Goal: Task Accomplishment & Management: Complete application form

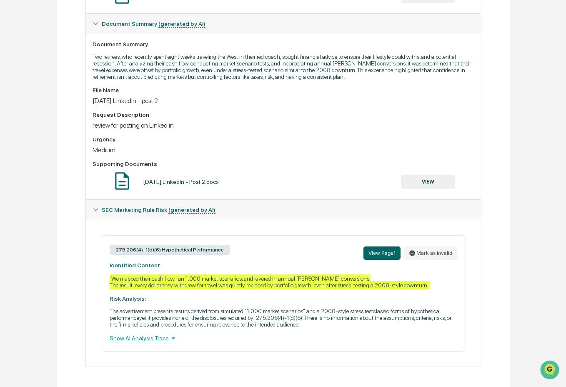
scroll to position [227, 0]
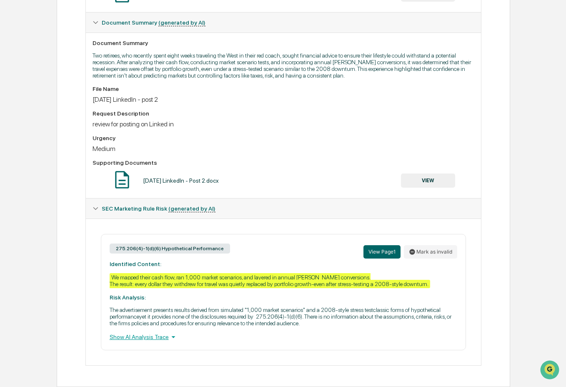
click at [447, 174] on button "VIEW" at bounding box center [428, 180] width 54 height 14
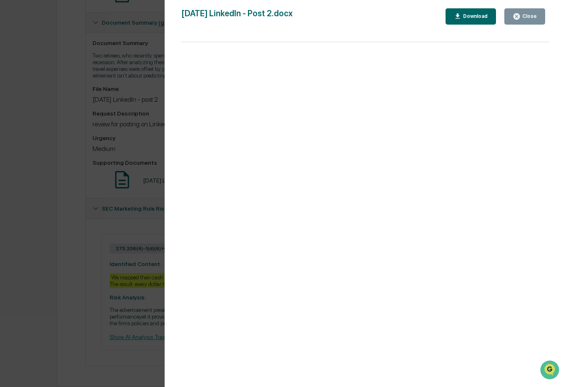
click at [137, 242] on div "Version History 09/30/2025, 10:34 PM Mindy McCubbin 9-30-2025 LinkedIn - Post 2…" at bounding box center [283, 193] width 566 height 387
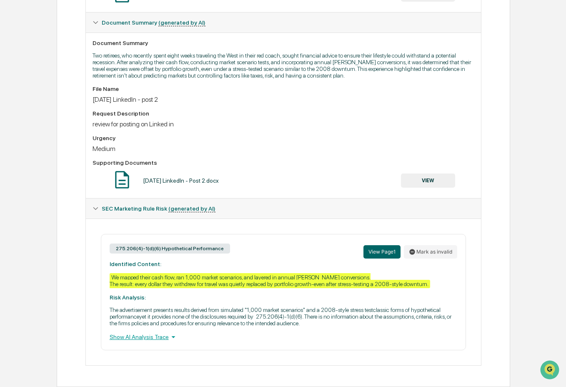
scroll to position [214, 0]
click at [442, 183] on button "VIEW" at bounding box center [428, 180] width 54 height 14
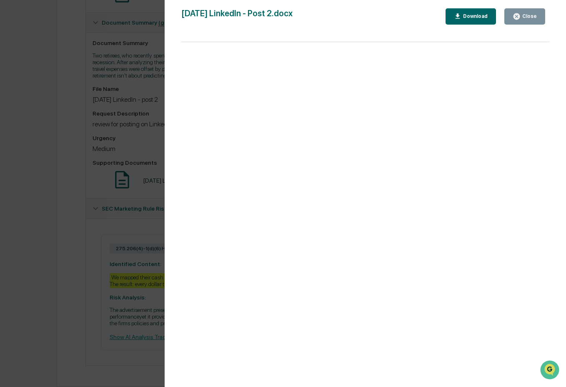
click at [468, 18] on div "Download" at bounding box center [475, 16] width 26 height 6
click at [531, 20] on button "Close" at bounding box center [525, 16] width 41 height 16
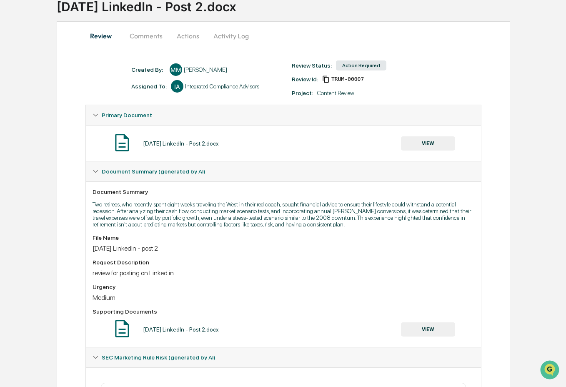
scroll to position [0, 0]
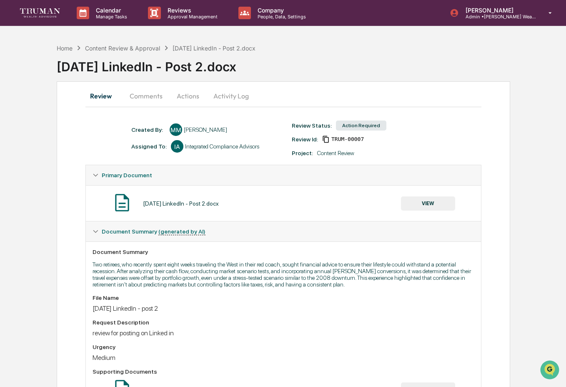
click at [232, 96] on button "Activity Log" at bounding box center [231, 96] width 49 height 20
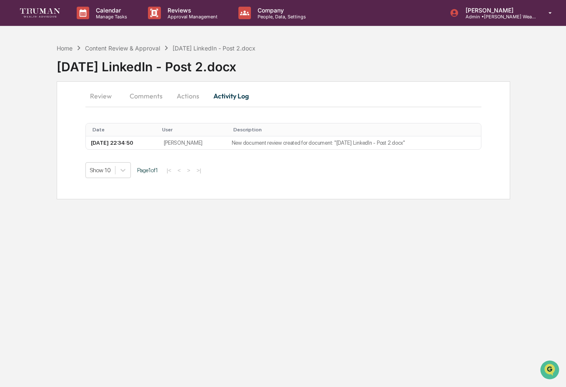
click at [194, 93] on button "Actions" at bounding box center [188, 96] width 38 height 20
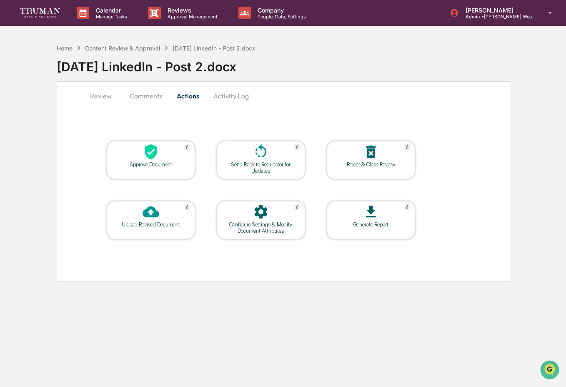
click at [164, 214] on div at bounding box center [150, 212] width 83 height 18
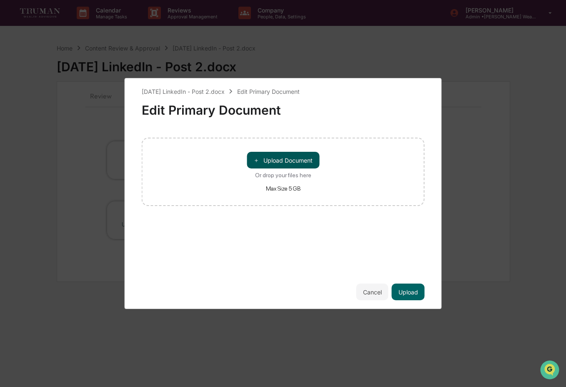
click at [273, 161] on button "＋ Upload Document" at bounding box center [283, 160] width 73 height 17
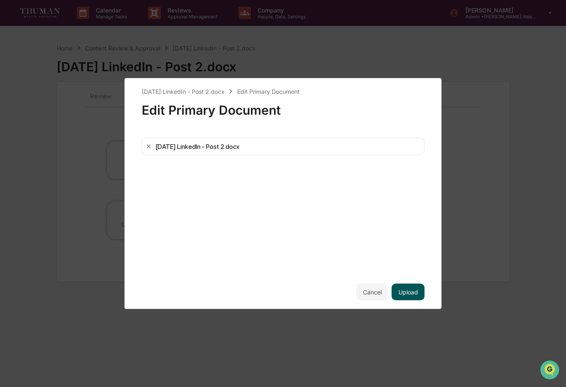
click at [415, 291] on button "Upload" at bounding box center [408, 292] width 33 height 17
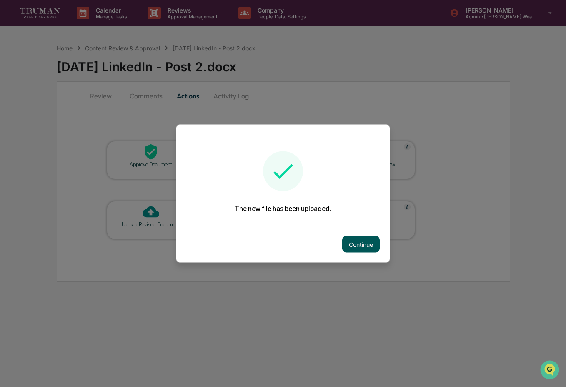
click at [371, 240] on button "Continue" at bounding box center [361, 244] width 38 height 17
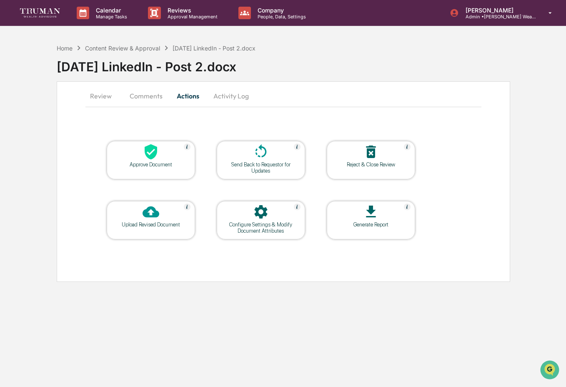
click at [282, 151] on div at bounding box center [260, 152] width 83 height 18
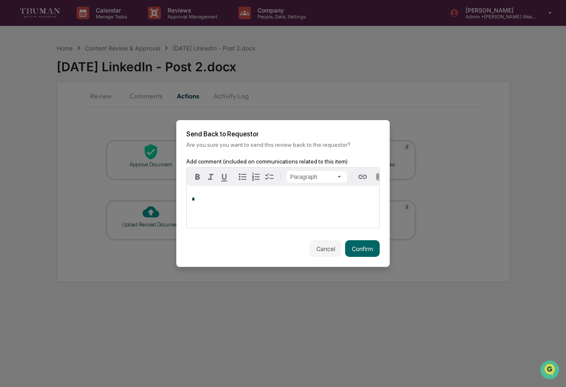
click at [300, 201] on p "*" at bounding box center [283, 199] width 183 height 6
click at [215, 213] on div "[PERSON_NAME]" at bounding box center [219, 213] width 55 height 10
click at [360, 249] on button "Confirm" at bounding box center [362, 248] width 35 height 17
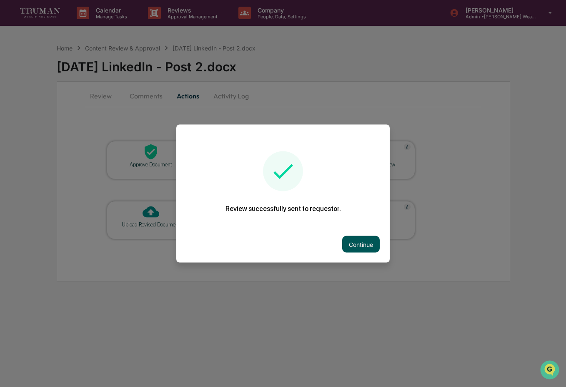
click at [359, 246] on button "Continue" at bounding box center [361, 244] width 38 height 17
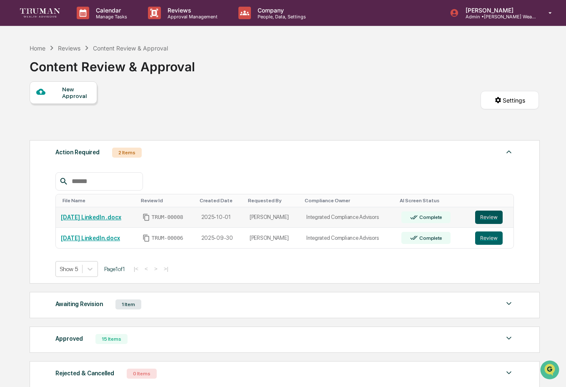
click at [490, 221] on button "Review" at bounding box center [489, 217] width 28 height 13
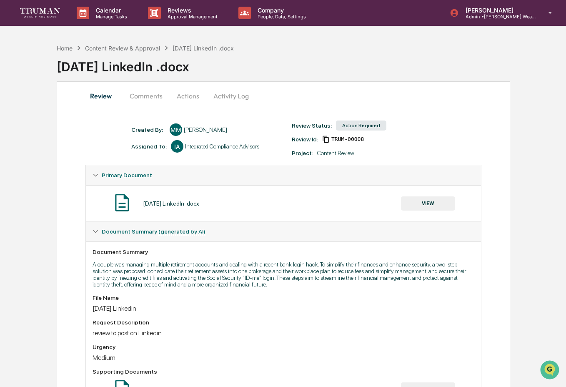
click at [430, 205] on button "VIEW" at bounding box center [428, 203] width 54 height 14
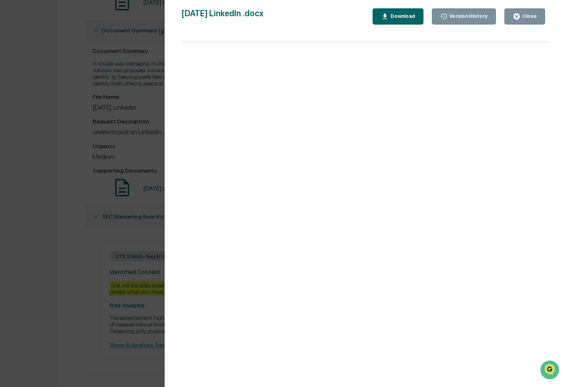
scroll to position [227, 0]
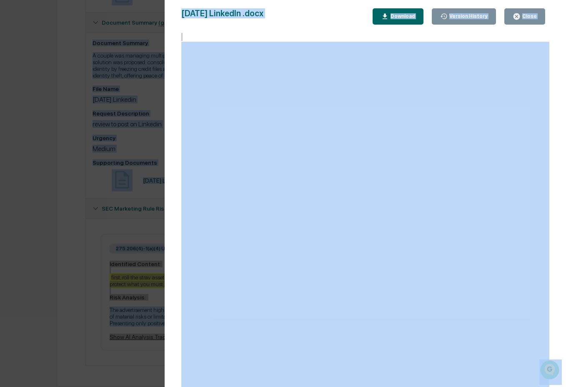
click at [391, 24] on button "Download" at bounding box center [398, 16] width 51 height 16
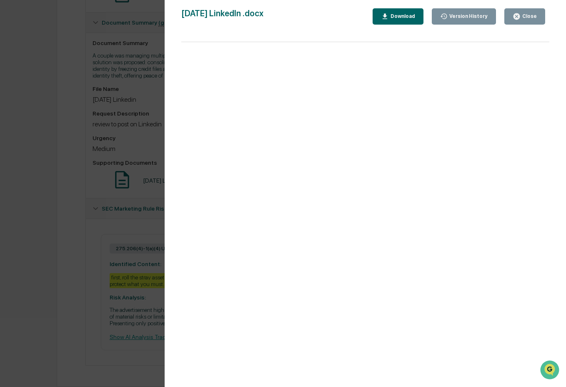
click at [535, 16] on div "Close" at bounding box center [529, 16] width 16 height 6
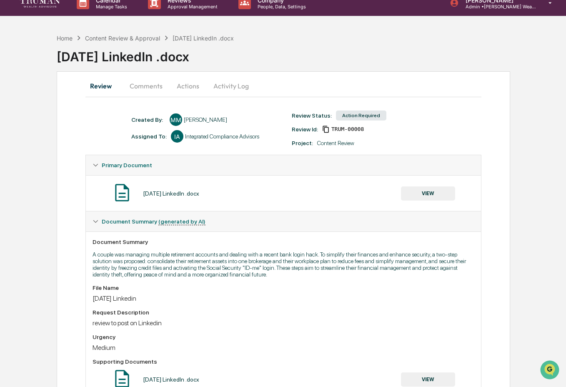
scroll to position [0, 0]
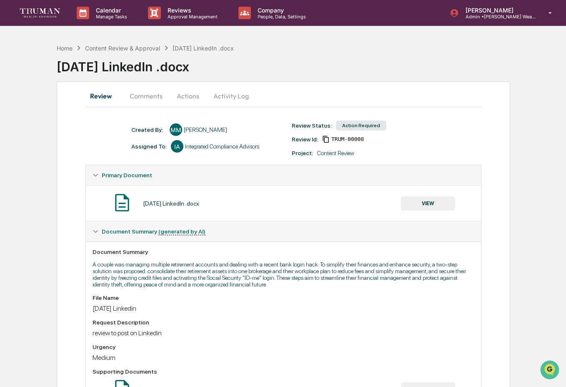
click at [183, 98] on button "Actions" at bounding box center [188, 96] width 38 height 20
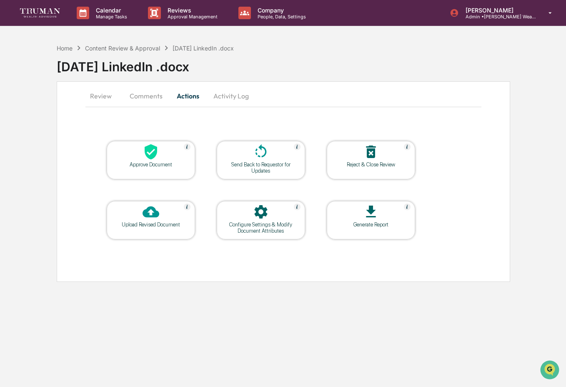
click at [160, 214] on div at bounding box center [150, 212] width 83 height 18
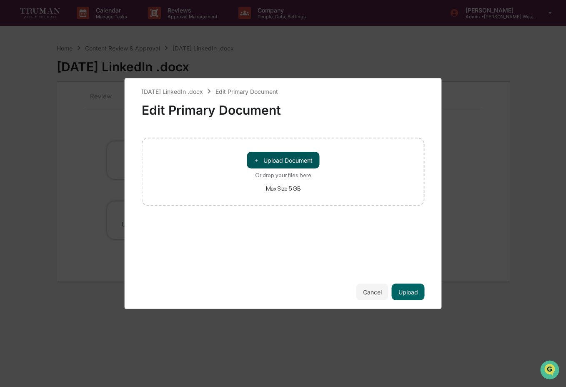
click at [267, 164] on button "＋ Upload Document" at bounding box center [283, 160] width 73 height 17
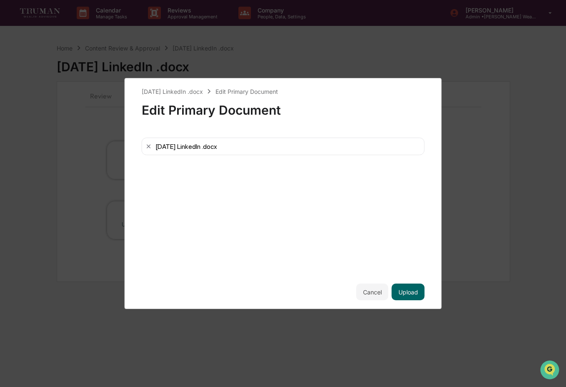
click at [399, 304] on div "10-1-2025 LinkedIn .docx Edit Primary Document Edit Primary Document 10-1-2025 …" at bounding box center [283, 193] width 317 height 231
click at [404, 296] on button "Upload" at bounding box center [408, 292] width 33 height 17
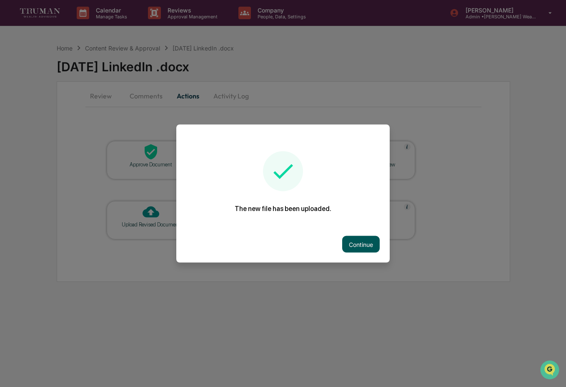
click at [368, 247] on button "Continue" at bounding box center [361, 244] width 38 height 17
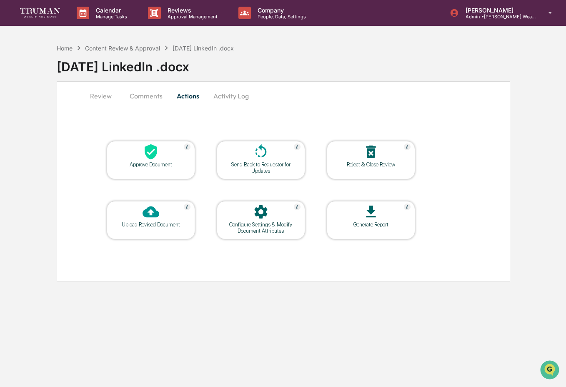
click at [286, 160] on div at bounding box center [260, 152] width 83 height 18
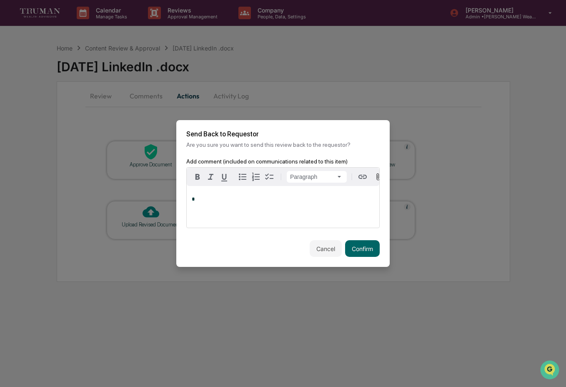
click at [294, 209] on div "*" at bounding box center [283, 207] width 193 height 42
click at [206, 212] on div "[PERSON_NAME]" at bounding box center [219, 213] width 55 height 10
click at [371, 251] on button "Confirm" at bounding box center [362, 248] width 35 height 17
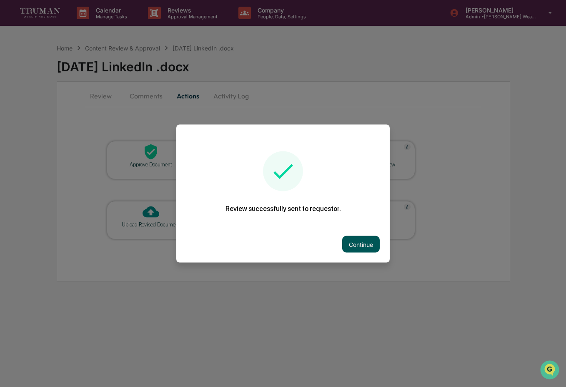
click at [365, 241] on button "Continue" at bounding box center [361, 244] width 38 height 17
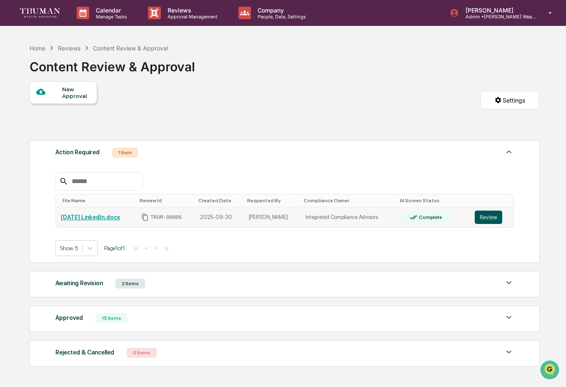
click at [492, 217] on button "Review" at bounding box center [489, 217] width 28 height 13
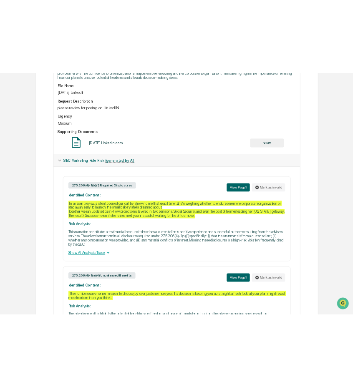
scroll to position [104, 0]
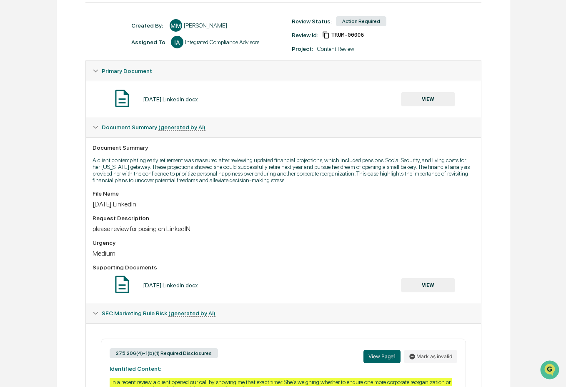
click at [437, 102] on button "VIEW" at bounding box center [428, 99] width 54 height 14
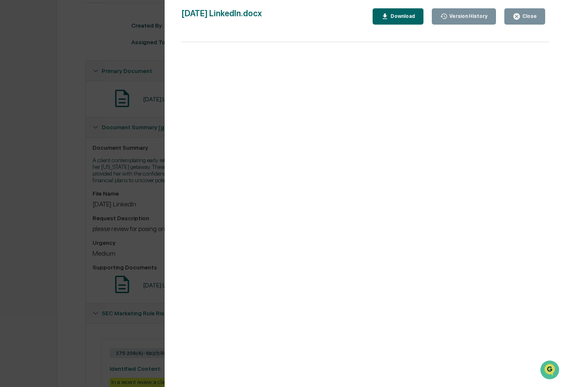
click at [413, 20] on div "Download" at bounding box center [398, 17] width 34 height 8
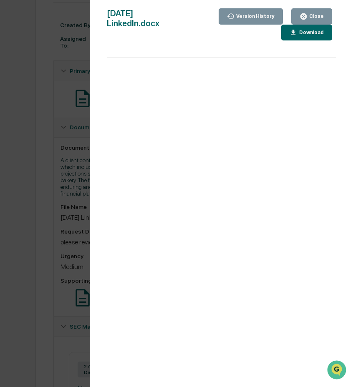
click at [314, 18] on div "Close" at bounding box center [315, 16] width 16 height 6
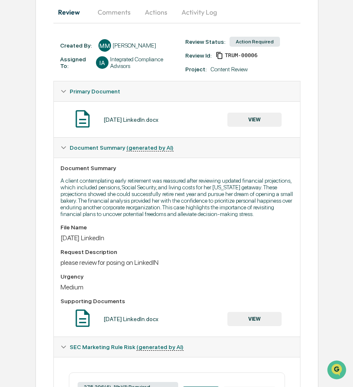
scroll to position [0, 0]
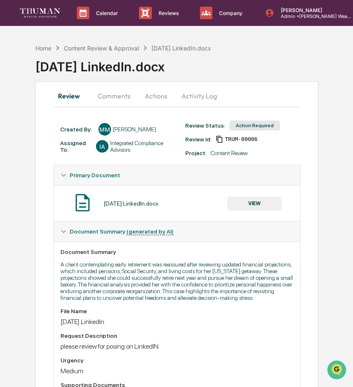
click at [151, 98] on button "Actions" at bounding box center [156, 96] width 38 height 20
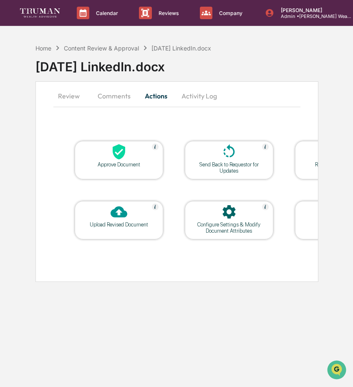
click at [118, 226] on div "Upload Revised Document" at bounding box center [118, 224] width 75 height 6
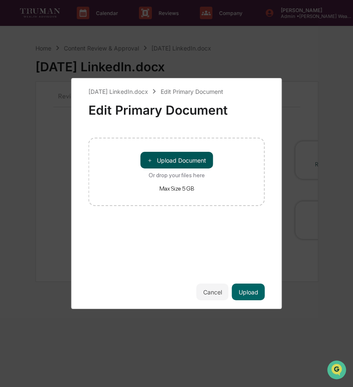
click at [179, 154] on button "＋ Upload Document" at bounding box center [176, 160] width 73 height 17
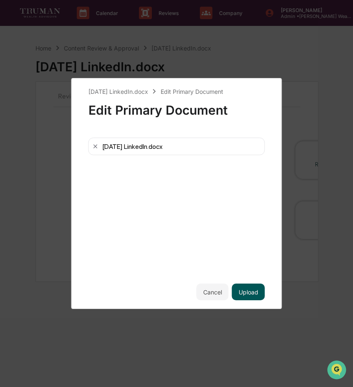
click at [256, 293] on button "Upload" at bounding box center [248, 292] width 33 height 17
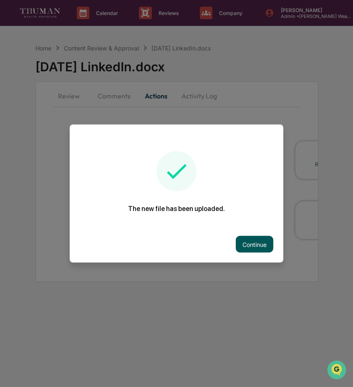
click at [249, 241] on button "Continue" at bounding box center [255, 244] width 38 height 17
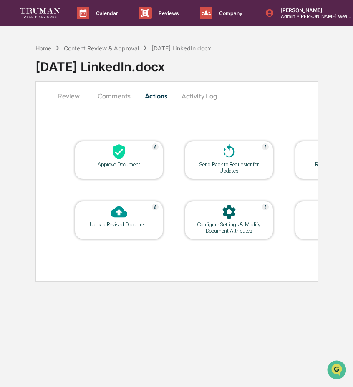
click at [229, 170] on div "Send Back to Requestor for Updates" at bounding box center [228, 167] width 75 height 13
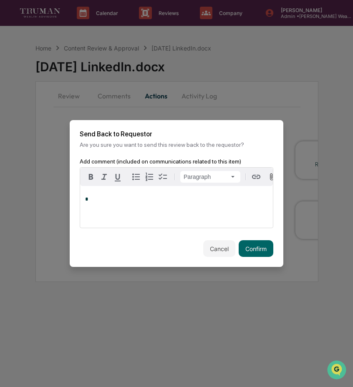
click at [220, 204] on div "*" at bounding box center [176, 207] width 193 height 42
click at [106, 214] on div "[PERSON_NAME]" at bounding box center [112, 213] width 55 height 10
click at [254, 250] on button "Confirm" at bounding box center [256, 248] width 35 height 17
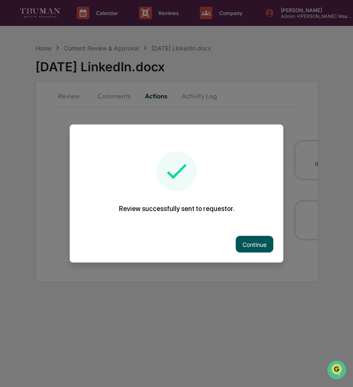
click at [254, 249] on button "Continue" at bounding box center [255, 244] width 38 height 17
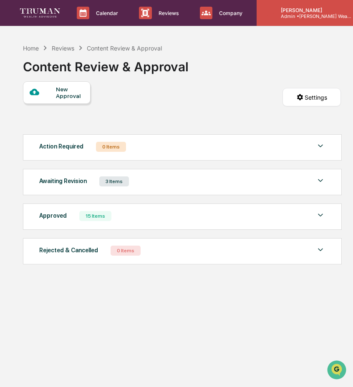
click at [322, 15] on p "Admin • [PERSON_NAME] Wealth" at bounding box center [313, 16] width 78 height 6
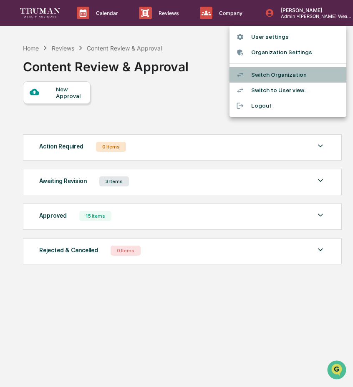
click at [305, 77] on li "Switch Organization" at bounding box center [287, 74] width 117 height 15
